Goal: Task Accomplishment & Management: Manage account settings

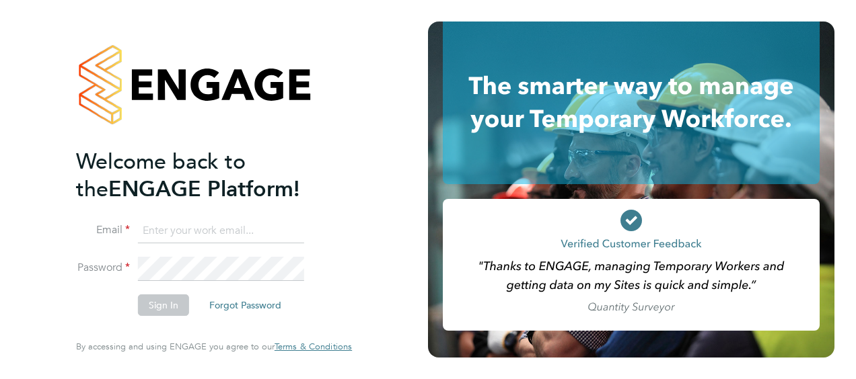
type input "timothy.weston@justice.gov.uk"
click at [148, 310] on button "Sign In" at bounding box center [163, 306] width 51 height 22
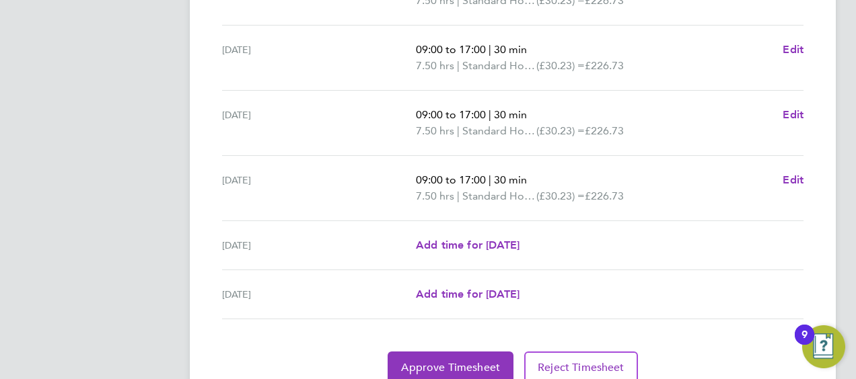
scroll to position [590, 0]
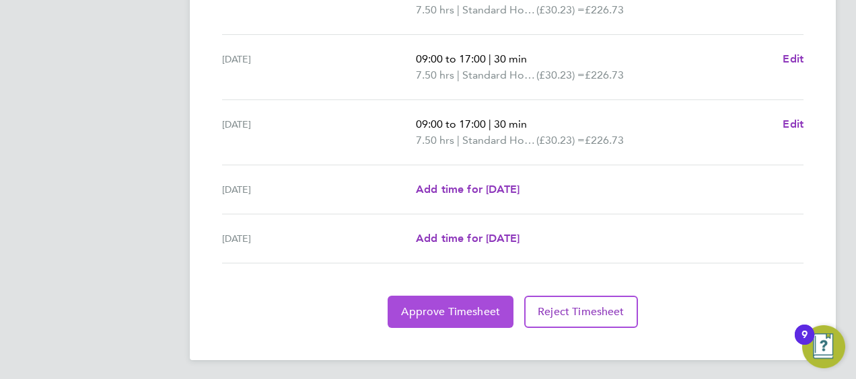
click at [453, 314] on span "Approve Timesheet" at bounding box center [450, 311] width 99 height 13
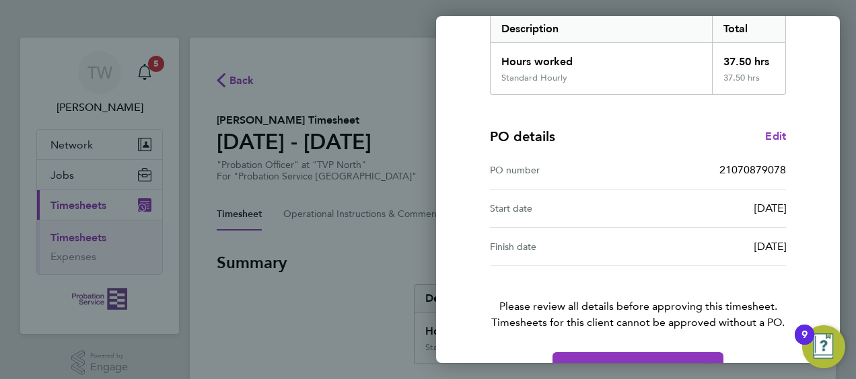
scroll to position [264, 0]
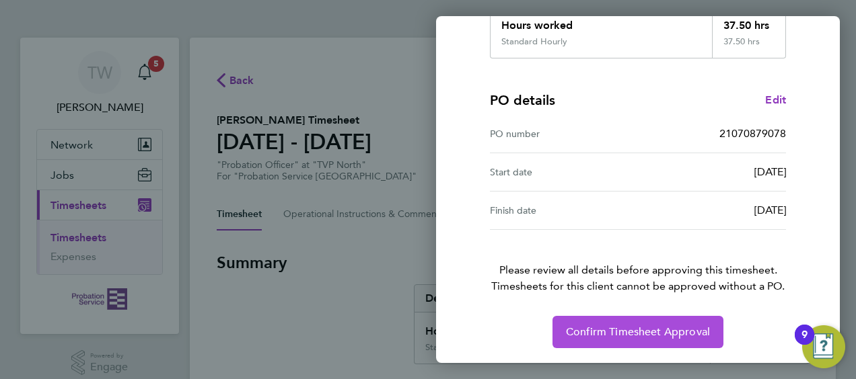
click at [650, 333] on span "Confirm Timesheet Approval" at bounding box center [638, 332] width 144 height 13
